Goal: Transaction & Acquisition: Register for event/course

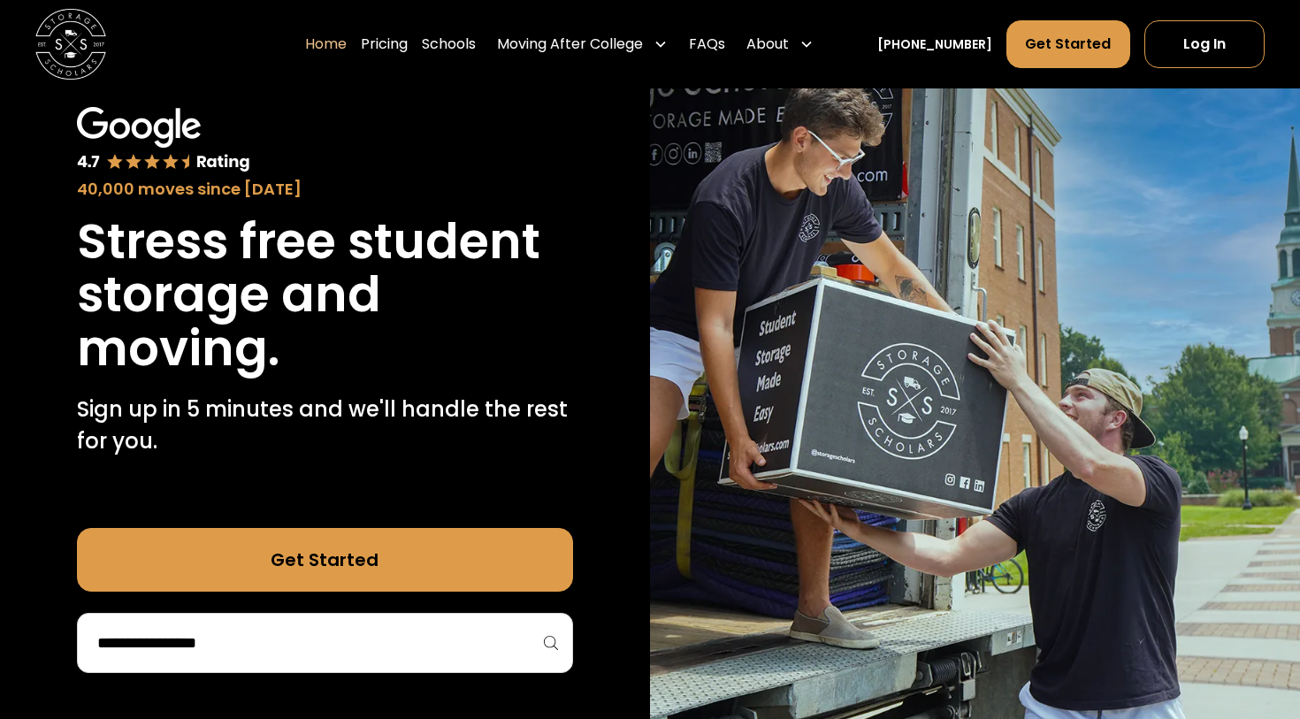
scroll to position [96, 0]
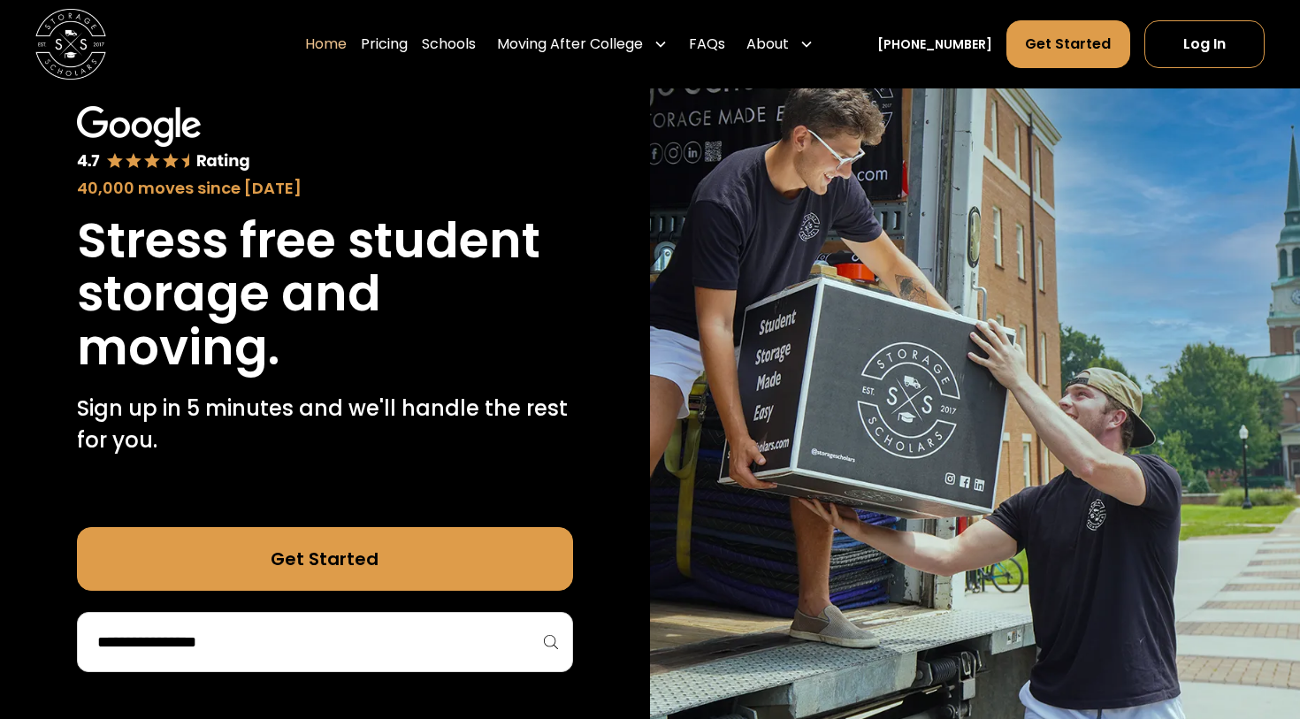
click at [267, 645] on input "search" at bounding box center [324, 642] width 459 height 30
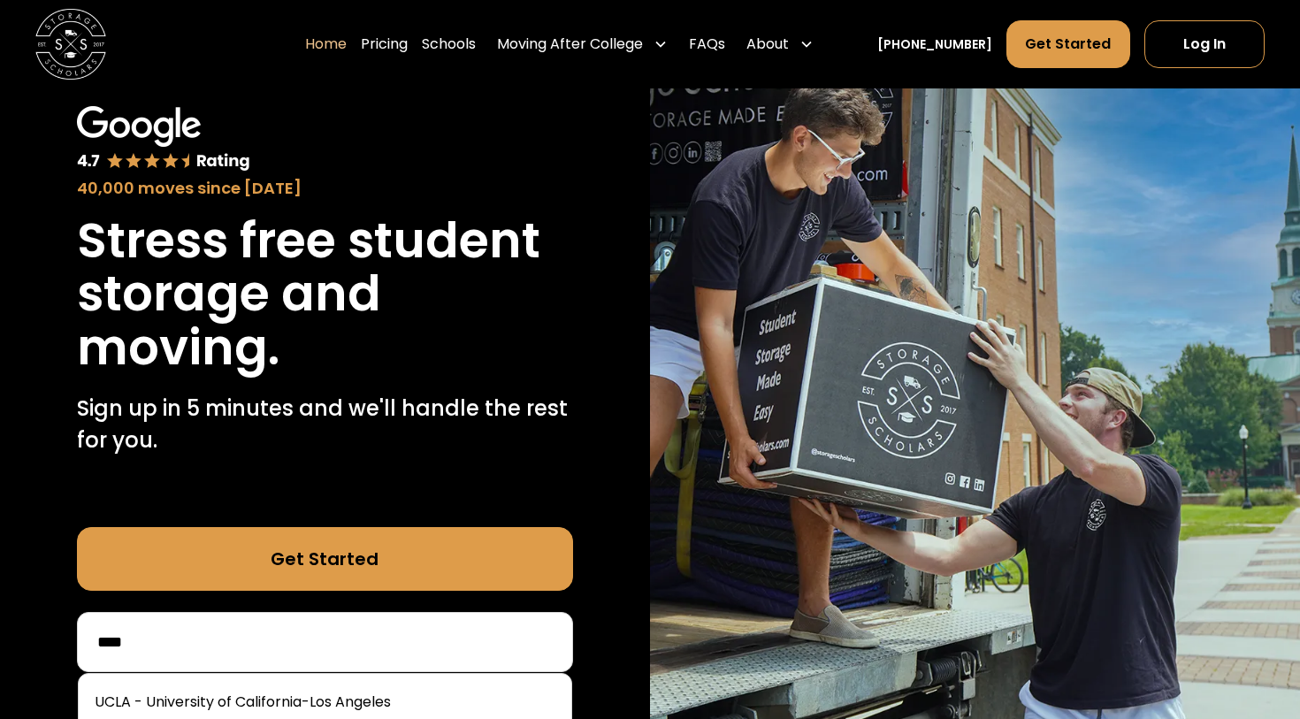
scroll to position [142, 0]
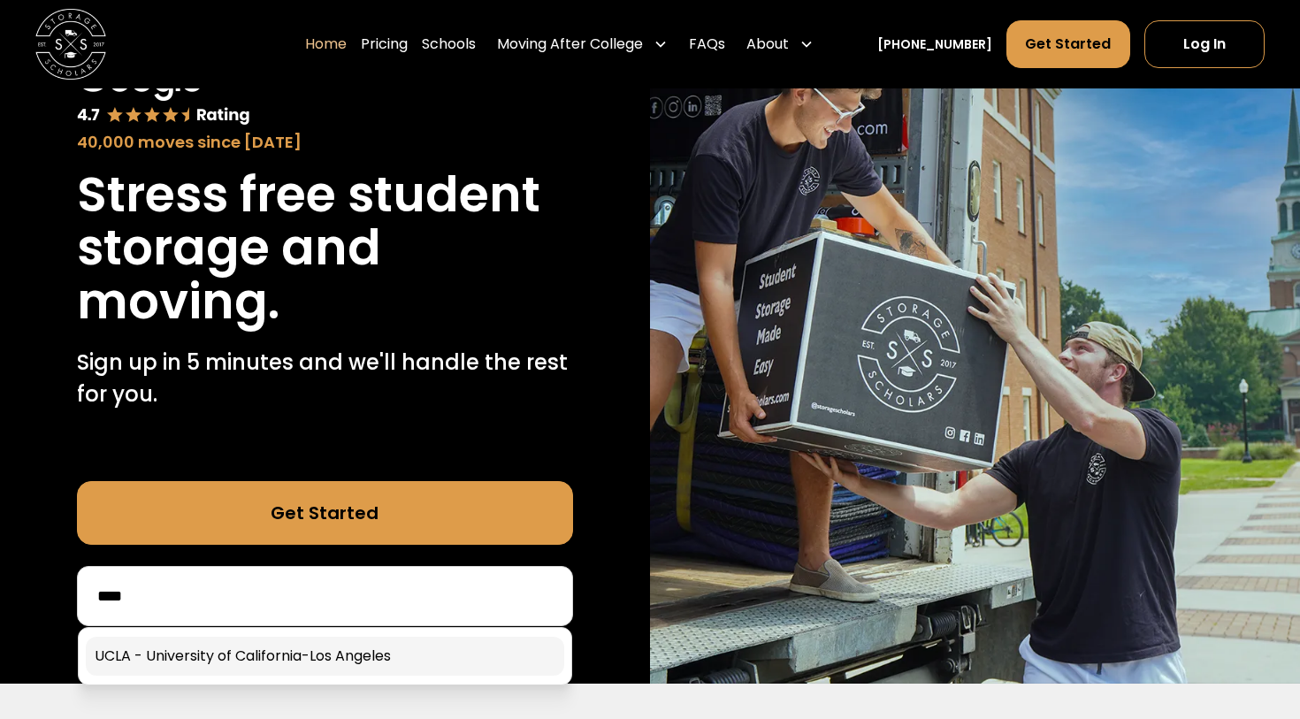
type input "****"
click at [347, 664] on link at bounding box center [325, 656] width 478 height 39
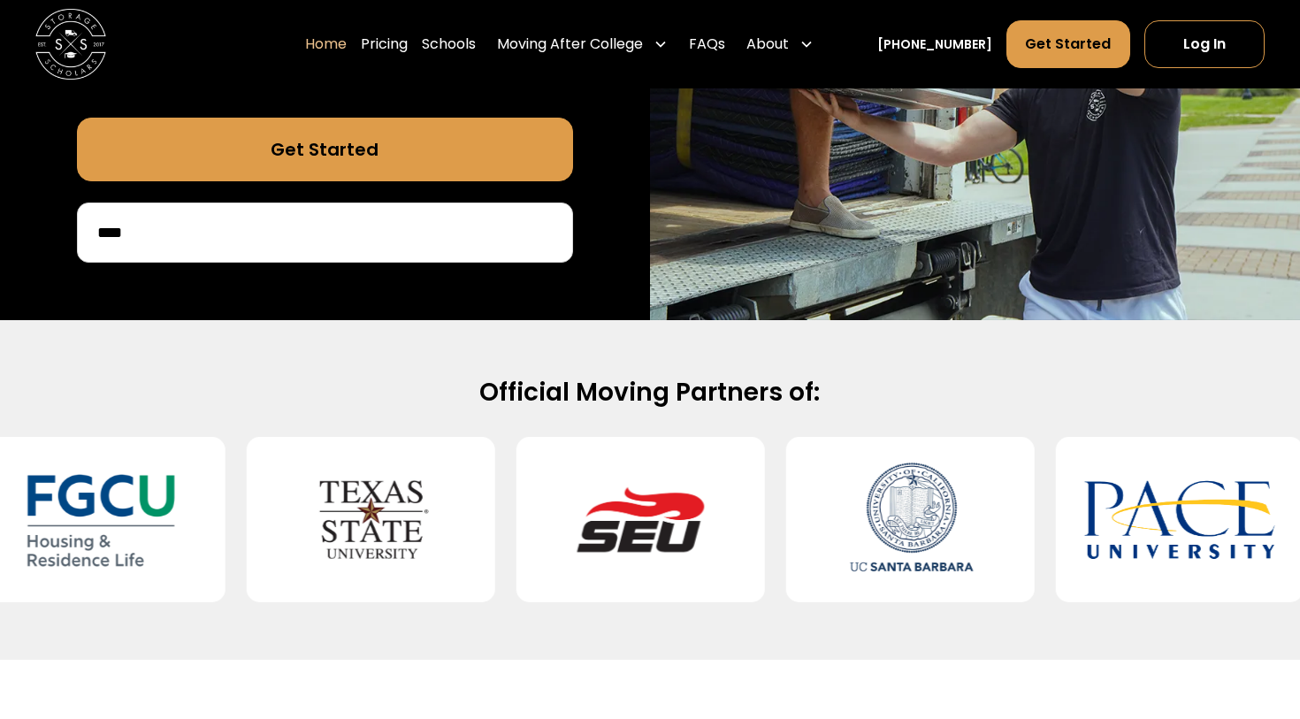
scroll to position [556, 0]
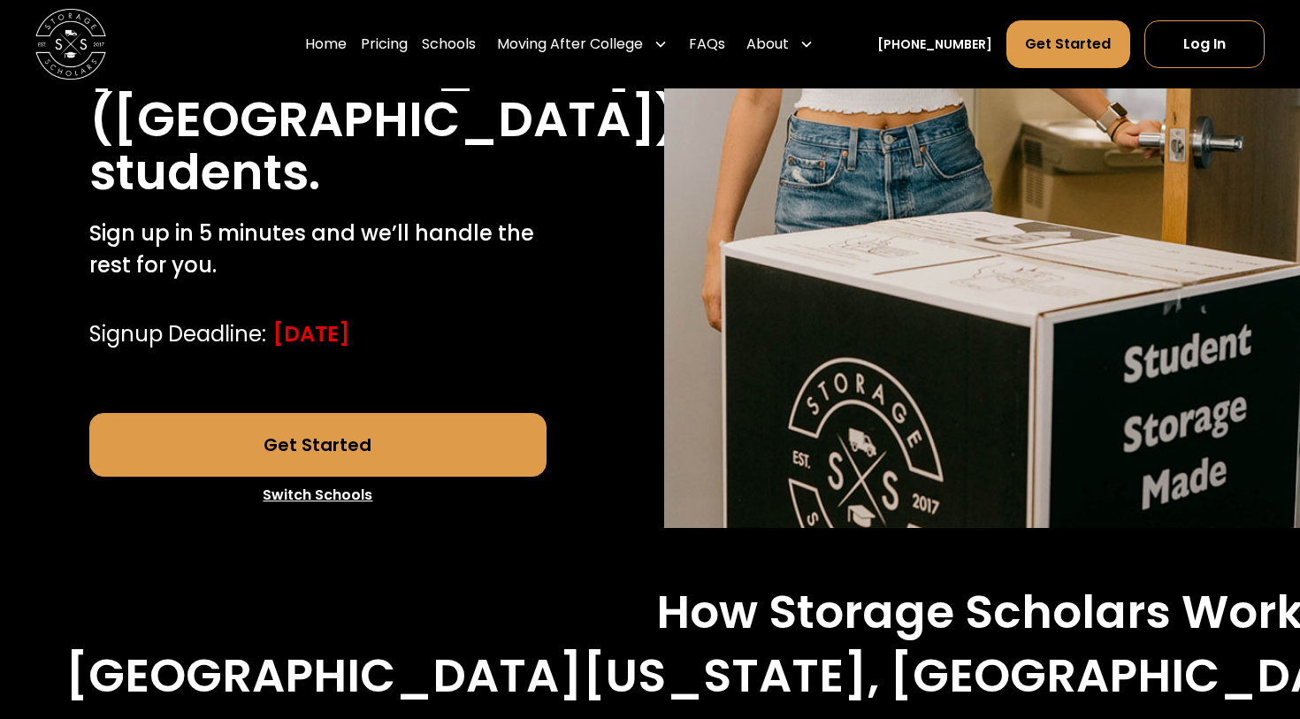
scroll to position [529, 0]
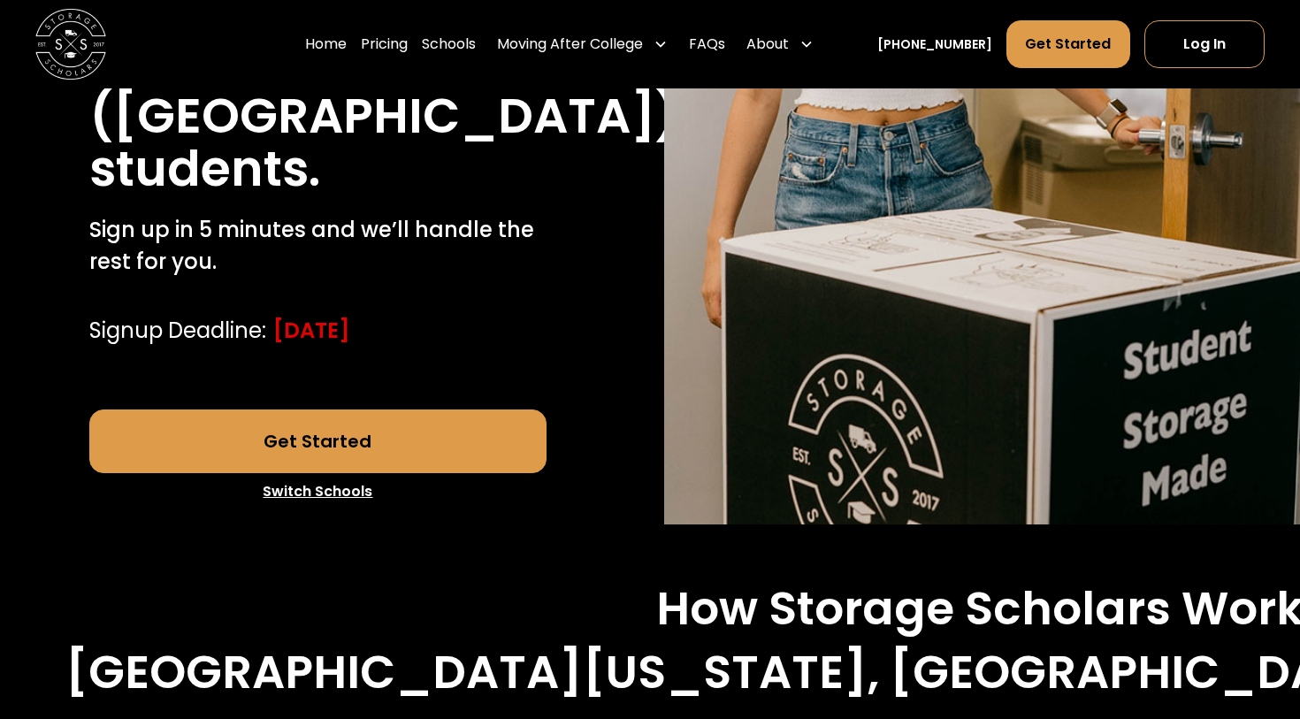
click at [363, 409] on link "Get Started" at bounding box center [318, 441] width 458 height 64
